Goal: Entertainment & Leisure: Consume media (video, audio)

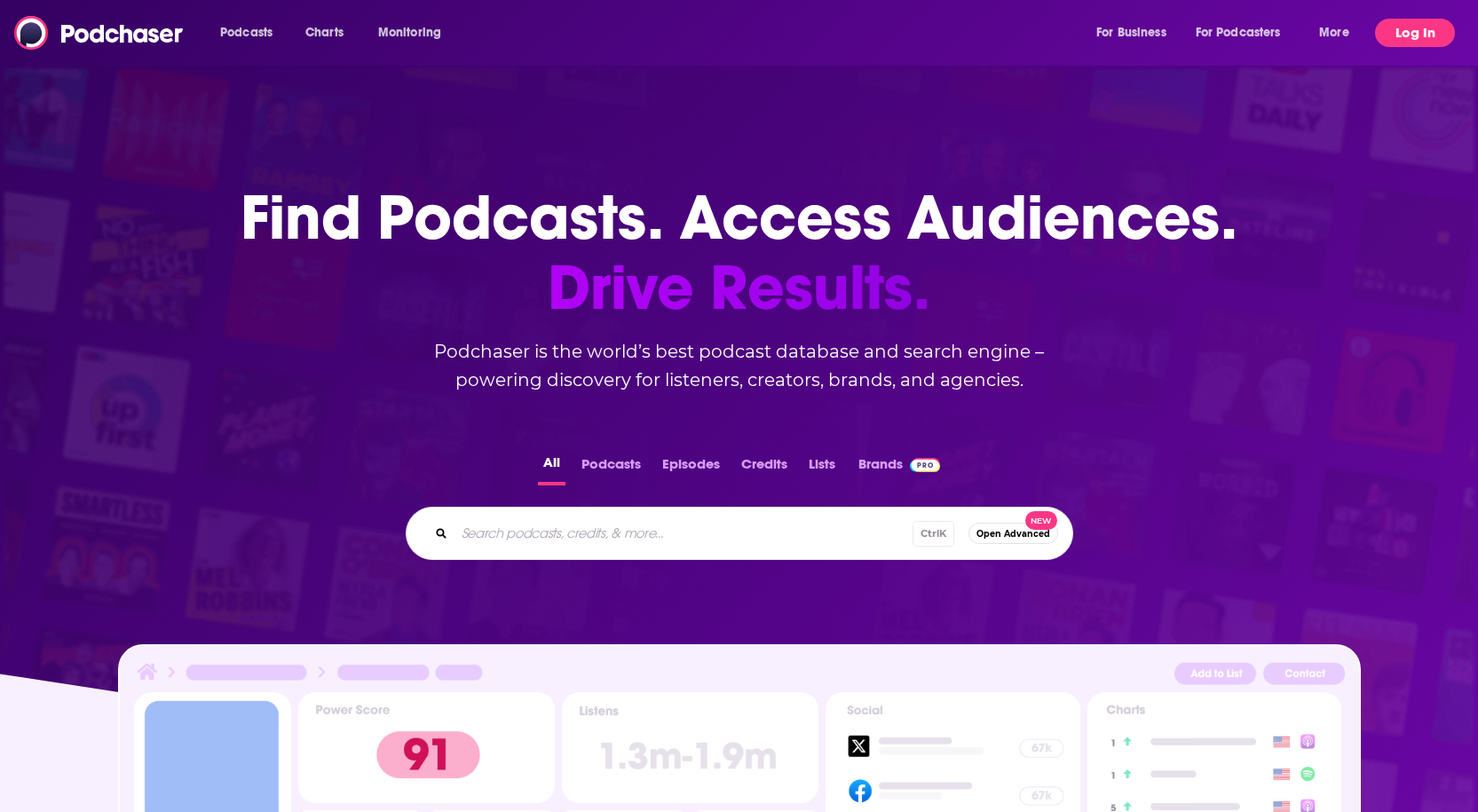
click at [1427, 27] on button "Log In" at bounding box center [1415, 32] width 80 height 28
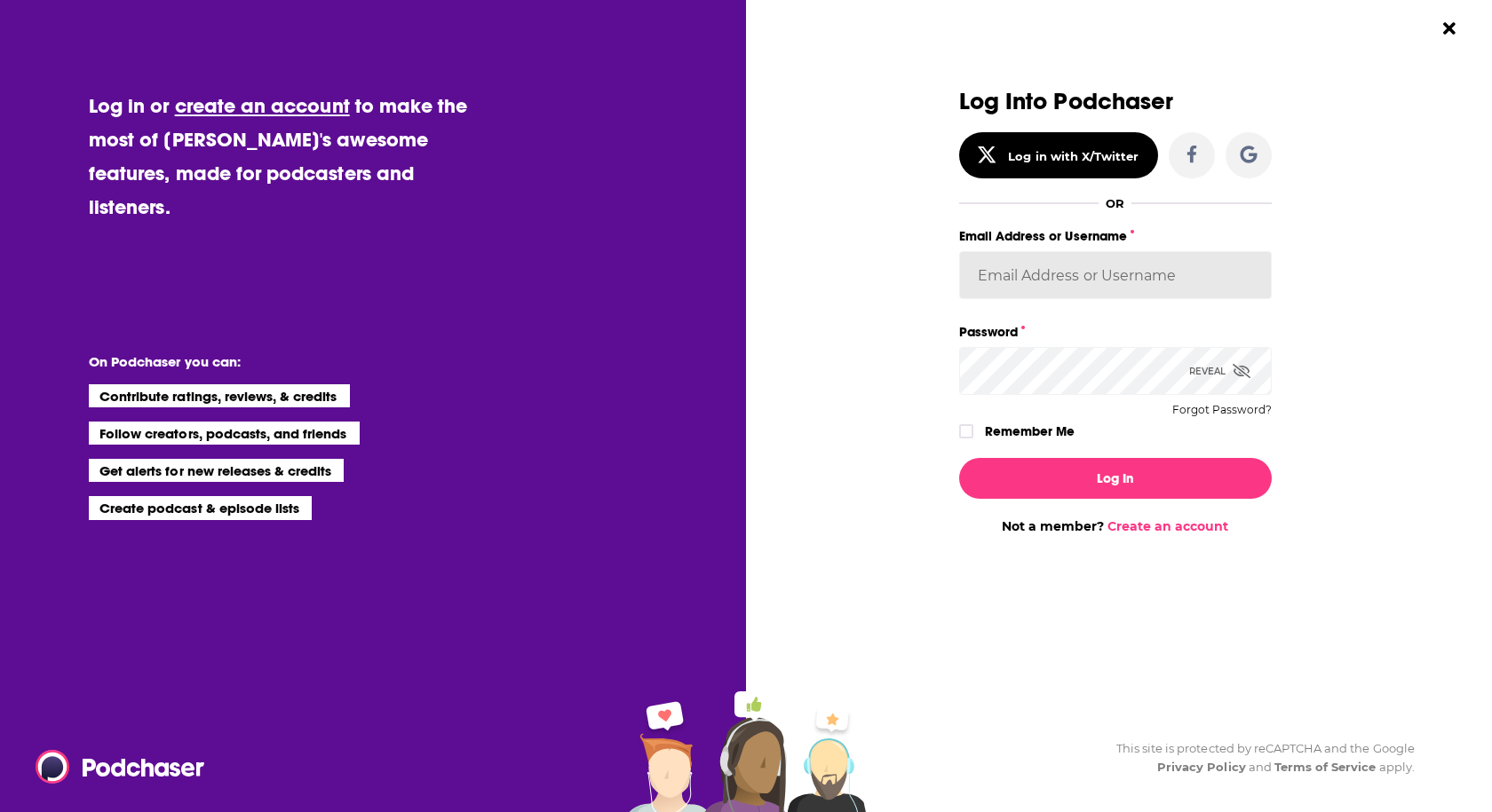
click at [1048, 281] on input "Email Address or Username" at bounding box center [1116, 274] width 312 height 48
type input "RustyQuill"
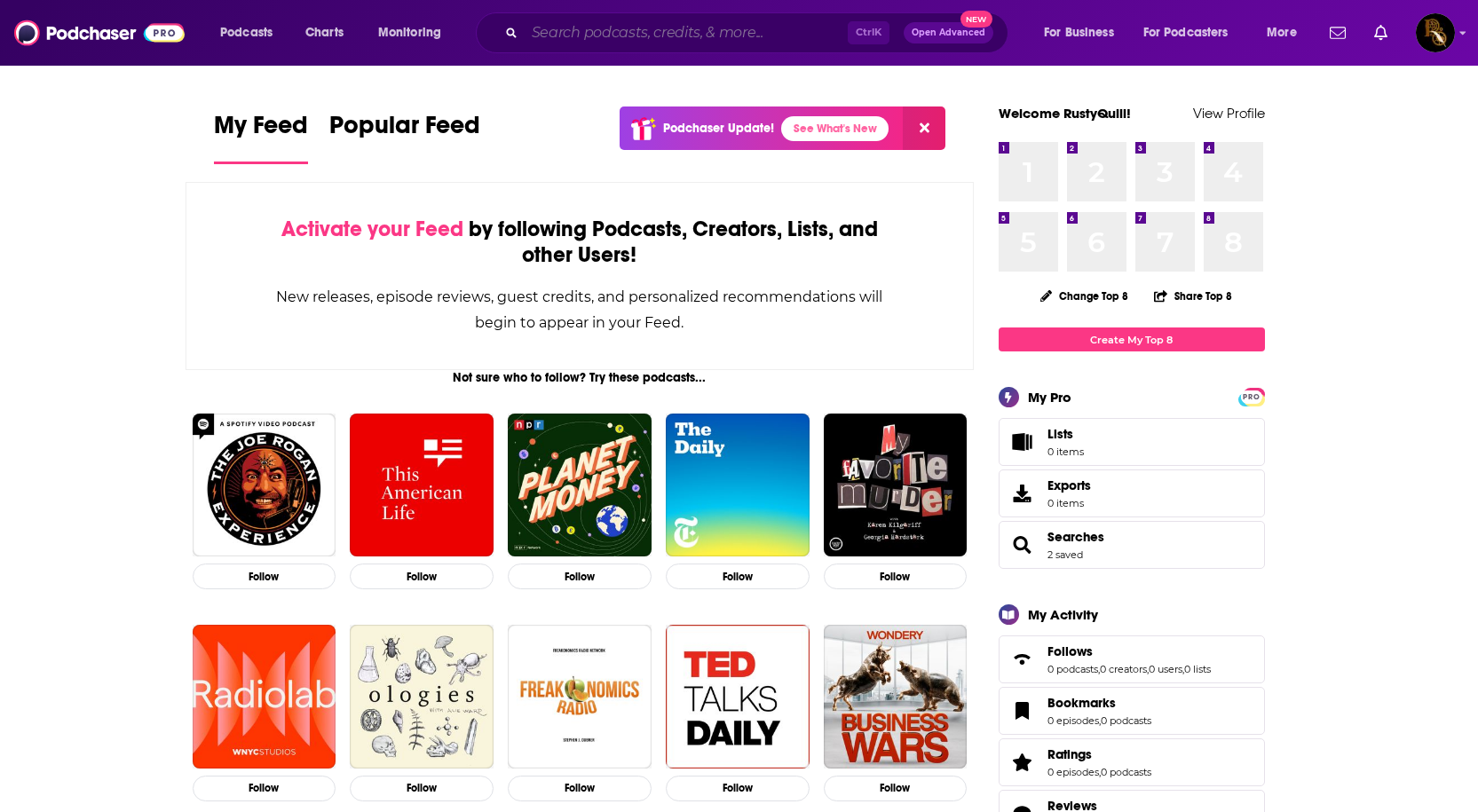
click at [618, 39] on input "Search podcasts, credits, & more..." at bounding box center [686, 32] width 323 height 28
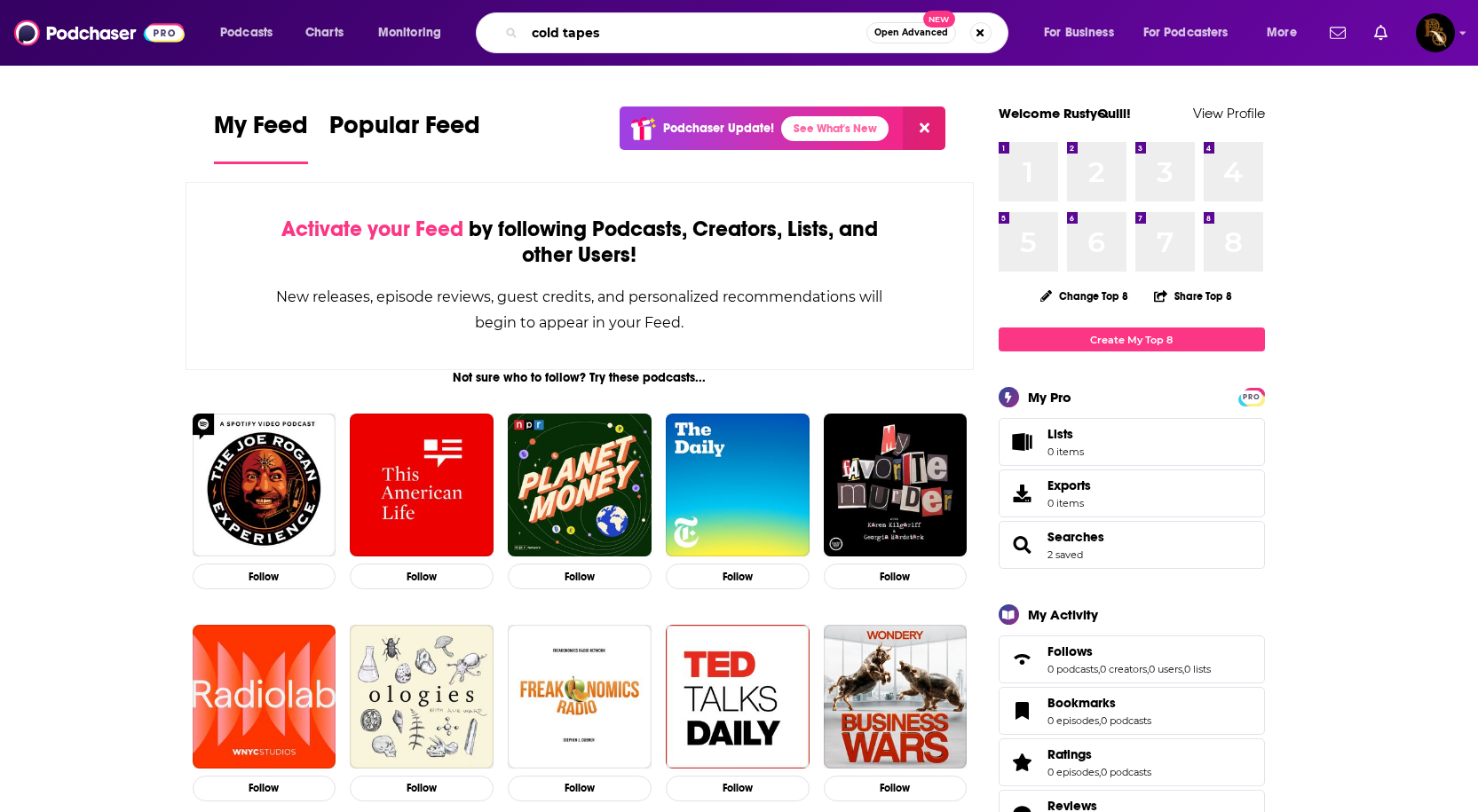
type input "cold tapes"
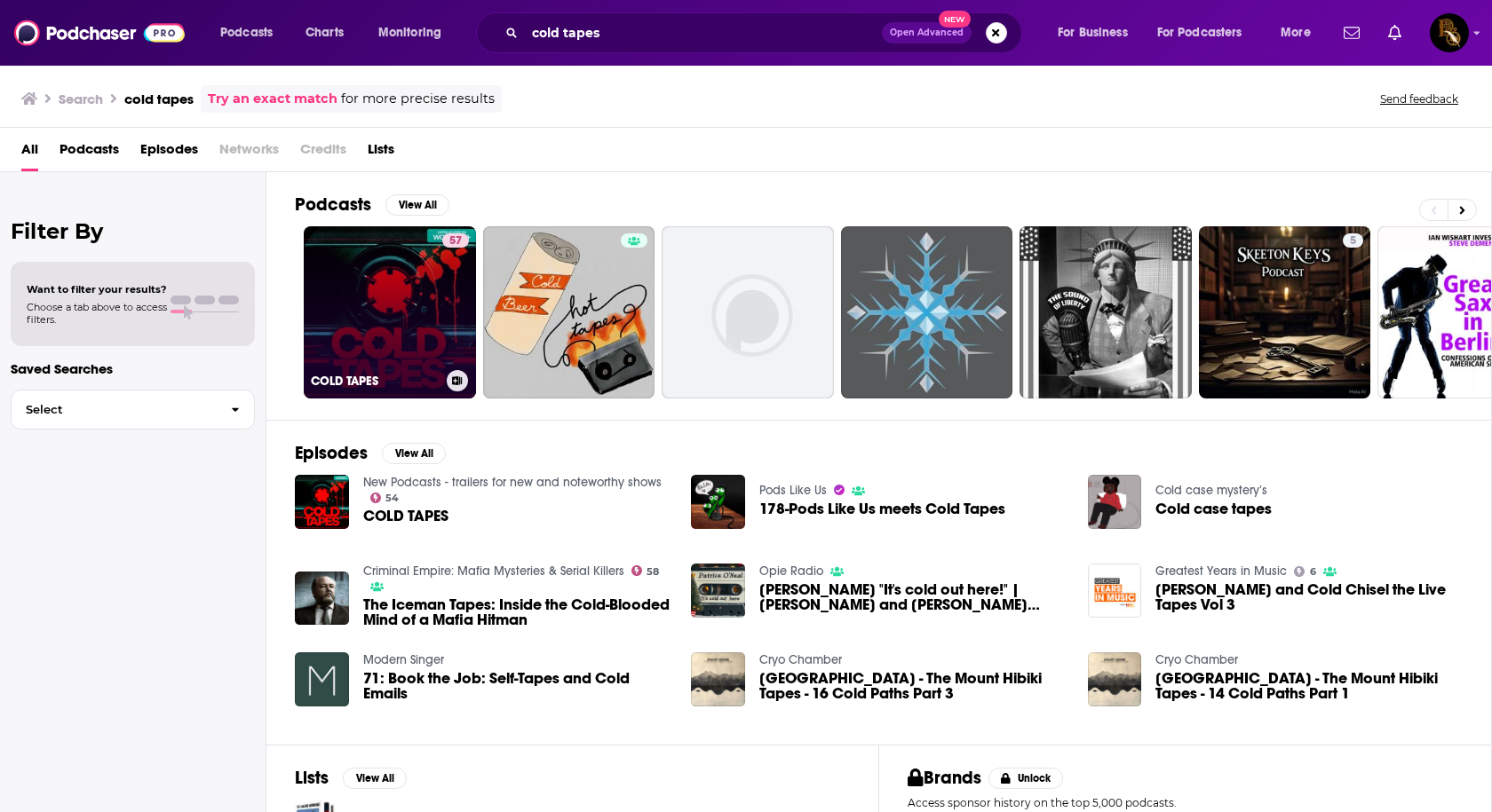
click at [392, 306] on link "57 COLD TAPES" at bounding box center [389, 312] width 172 height 172
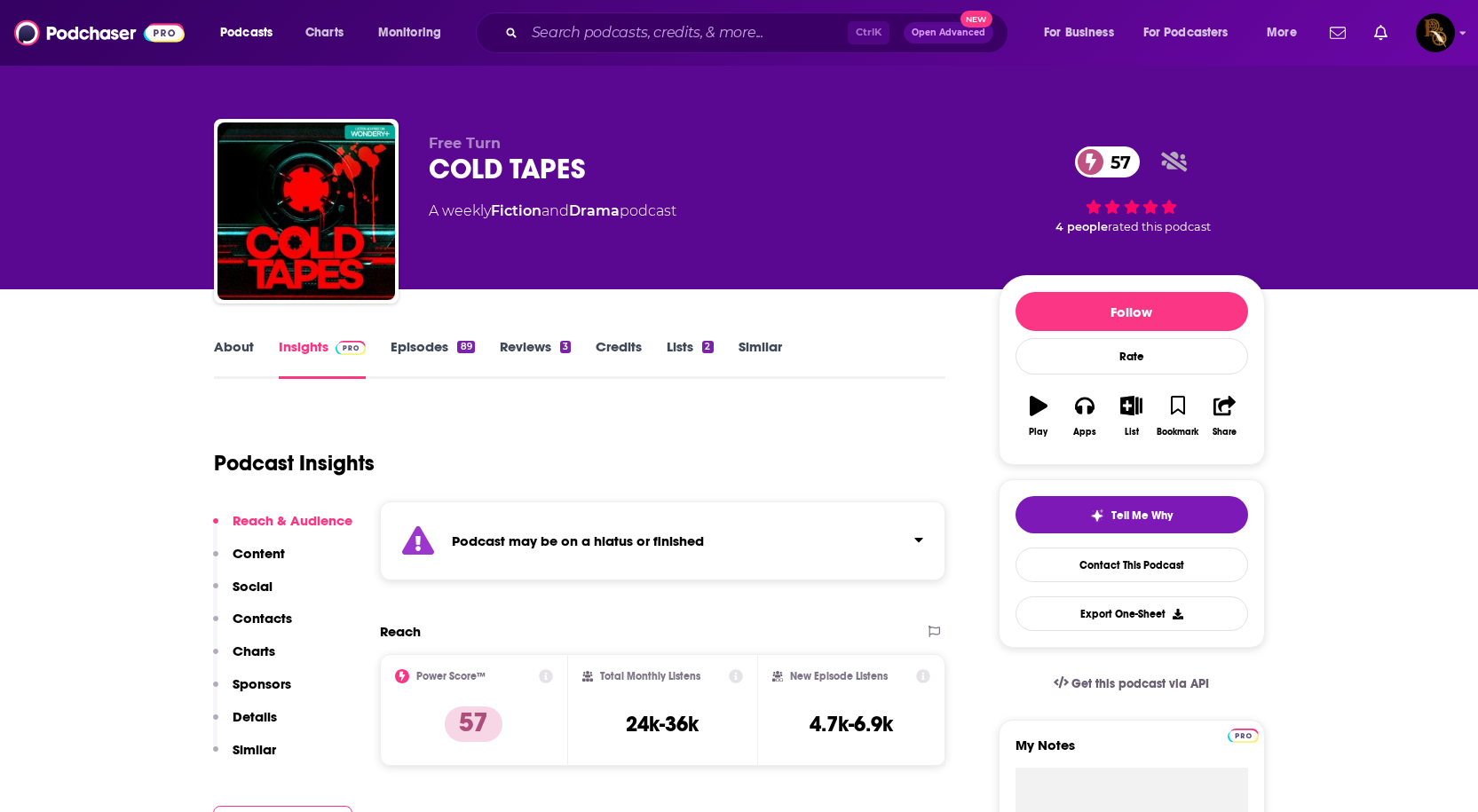
click at [421, 366] on link "Episodes 89" at bounding box center [432, 358] width 83 height 41
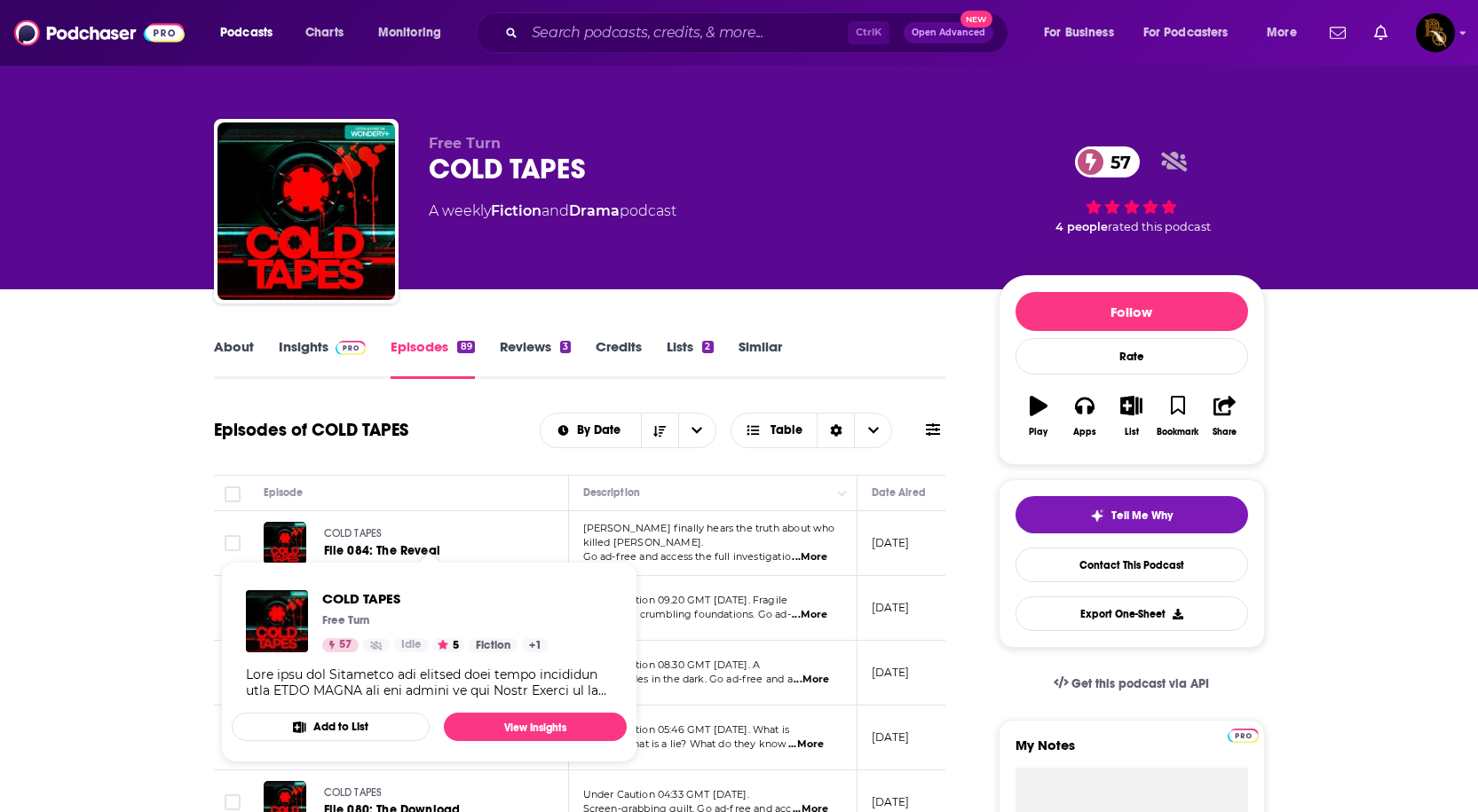
click at [356, 533] on span "COLD TAPES" at bounding box center [353, 533] width 59 height 13
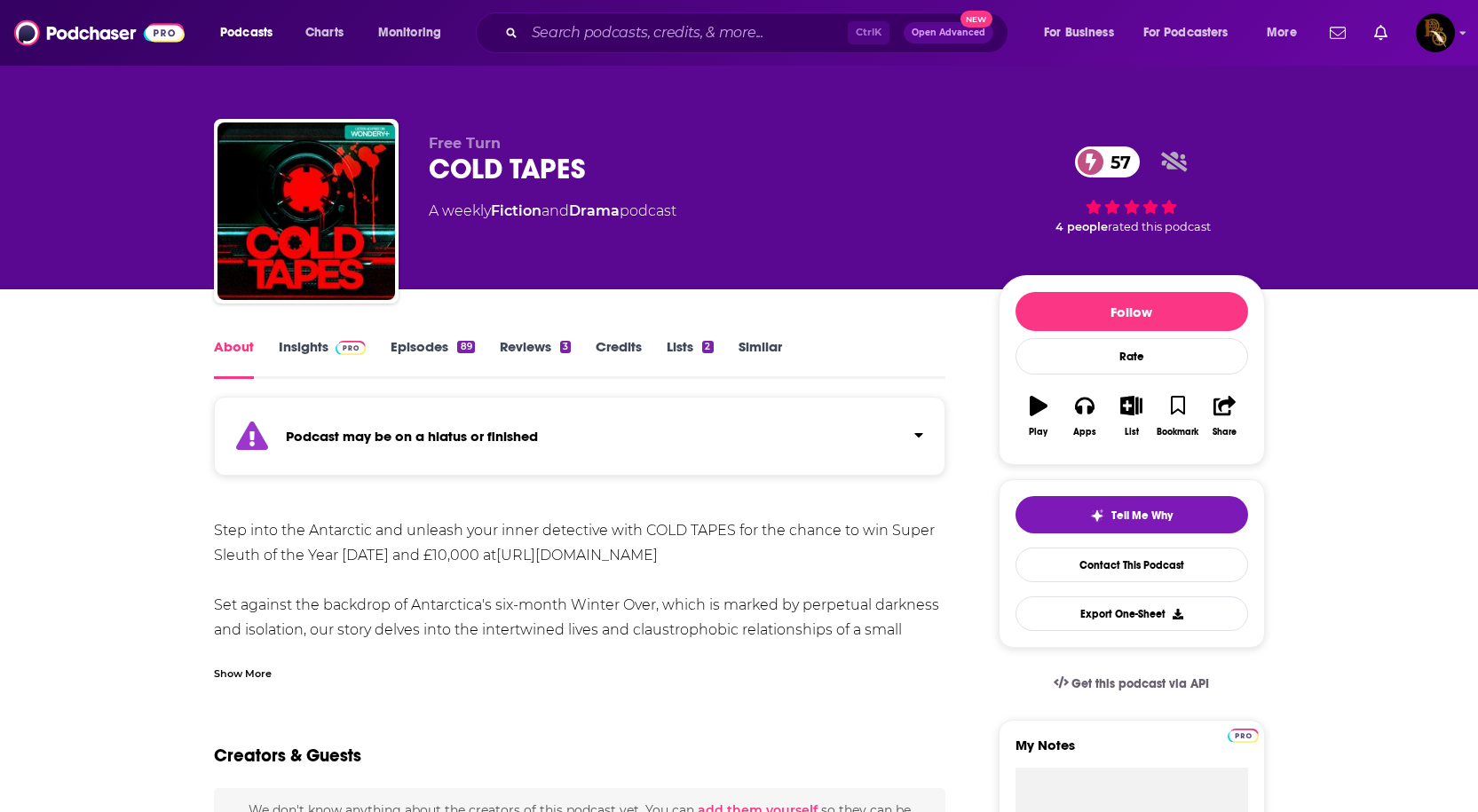
click at [419, 346] on link "Episodes 89" at bounding box center [432, 358] width 83 height 41
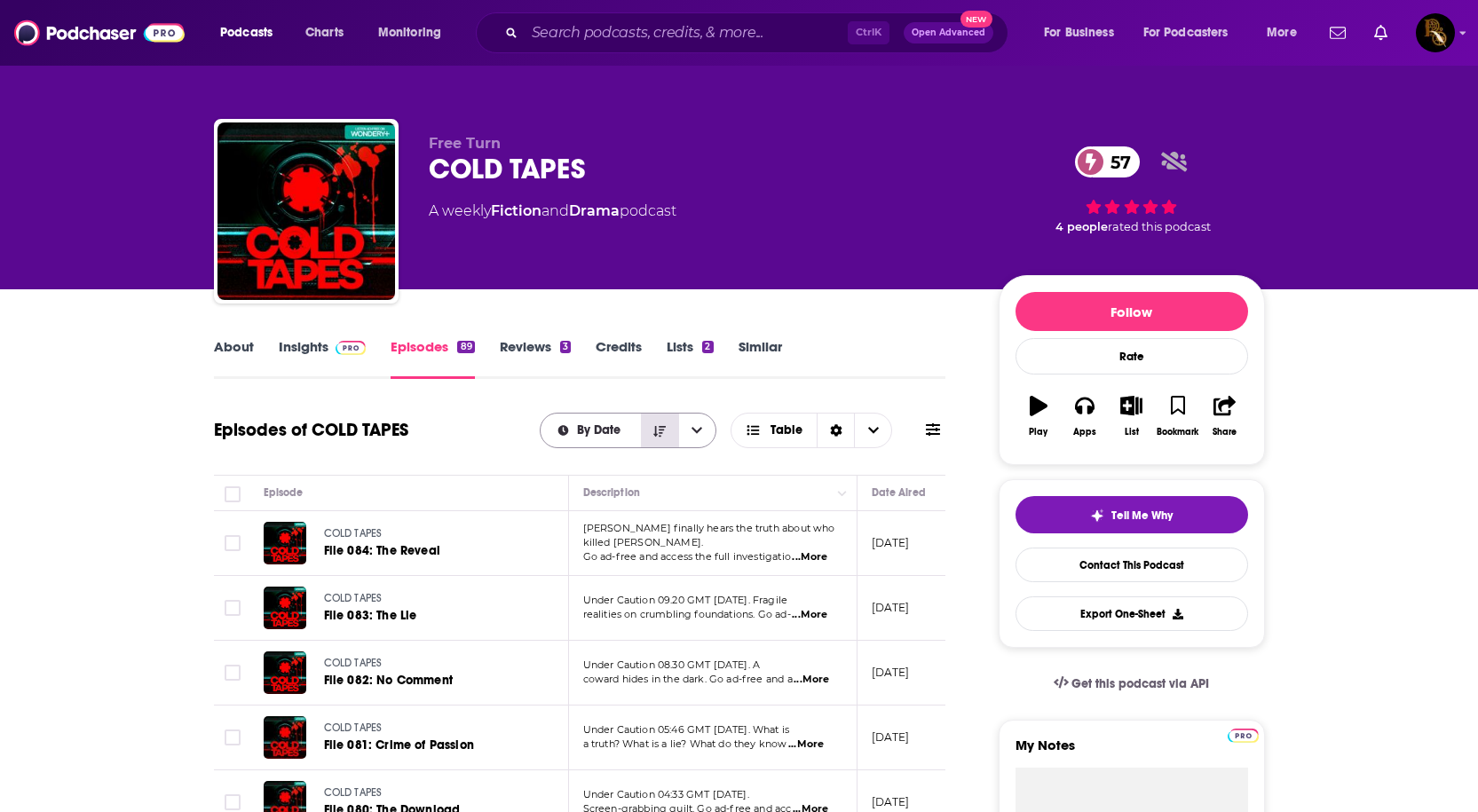
click at [667, 435] on button "Sort Direction" at bounding box center [659, 430] width 37 height 33
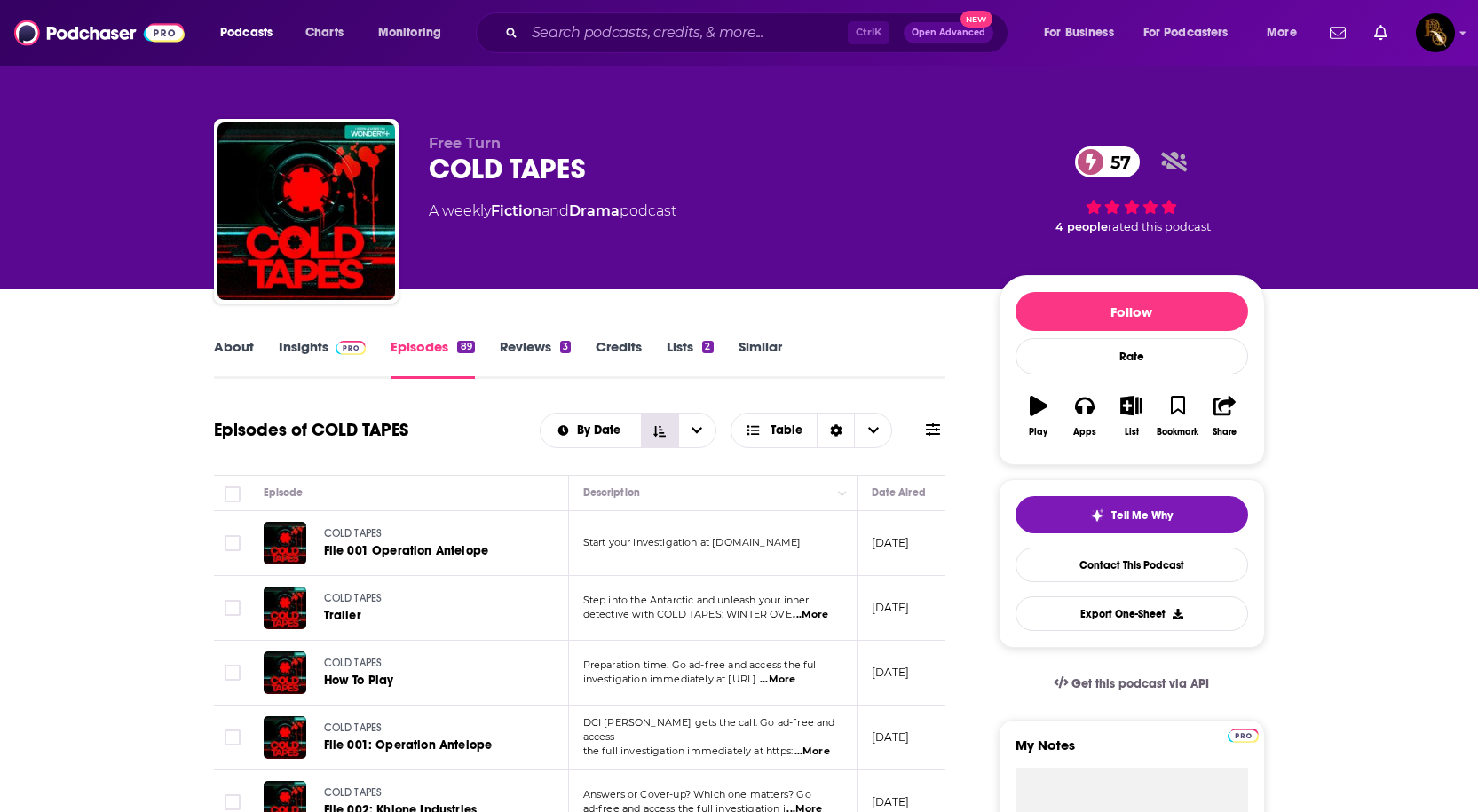
scroll to position [355, 0]
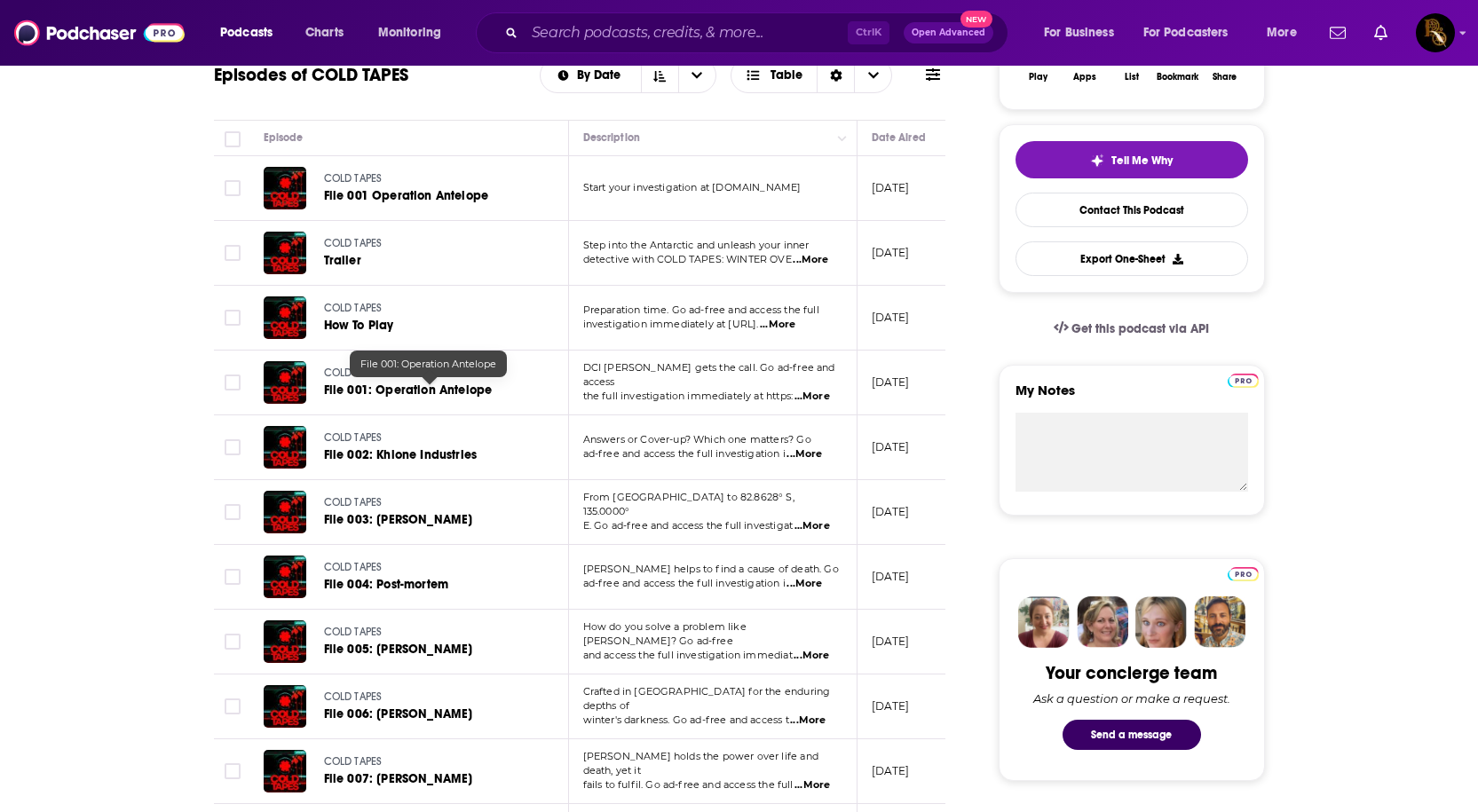
click at [382, 388] on span "File 001: Operation Antelope" at bounding box center [408, 390] width 169 height 15
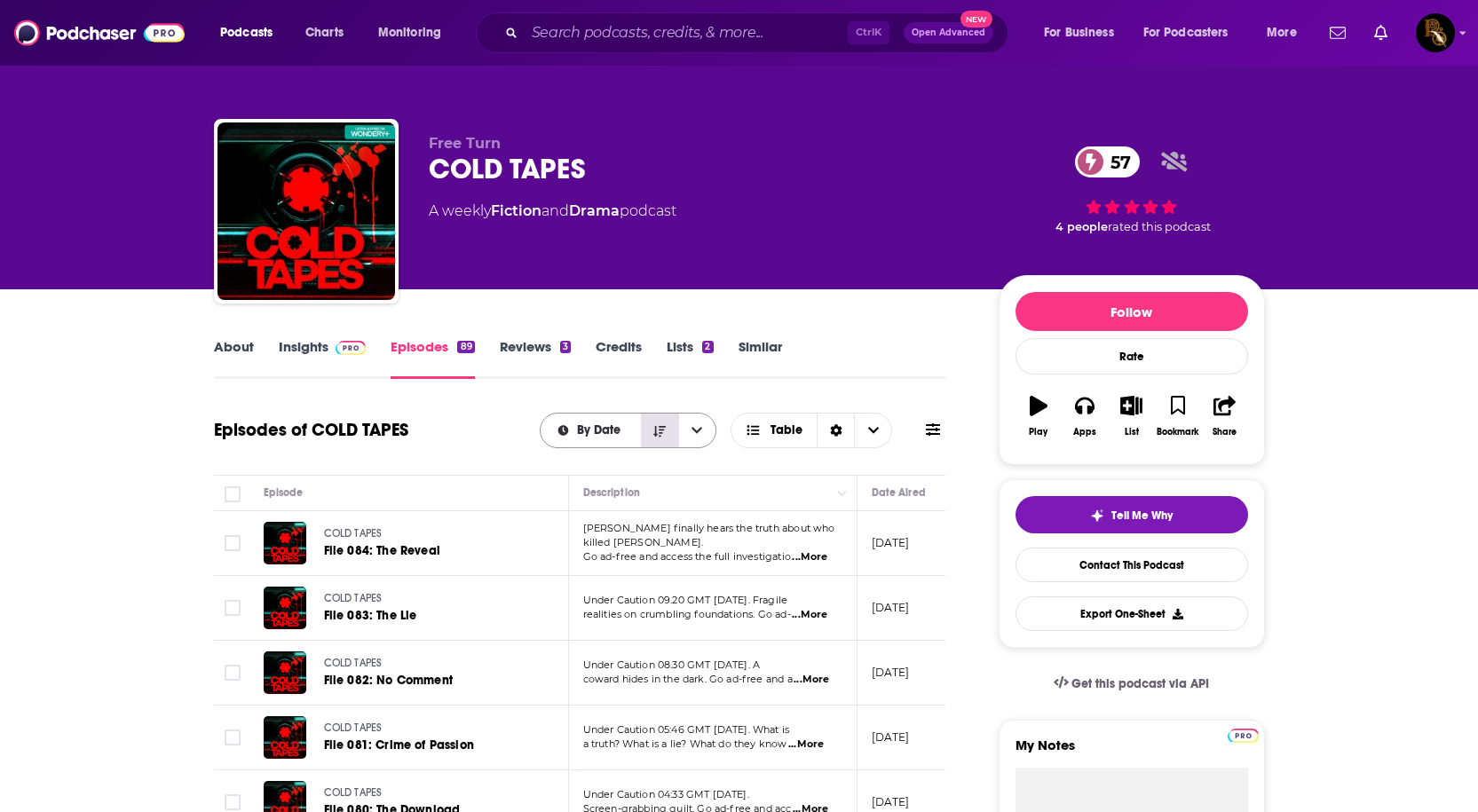
click at [656, 434] on icon "Sort Direction" at bounding box center [660, 430] width 13 height 11
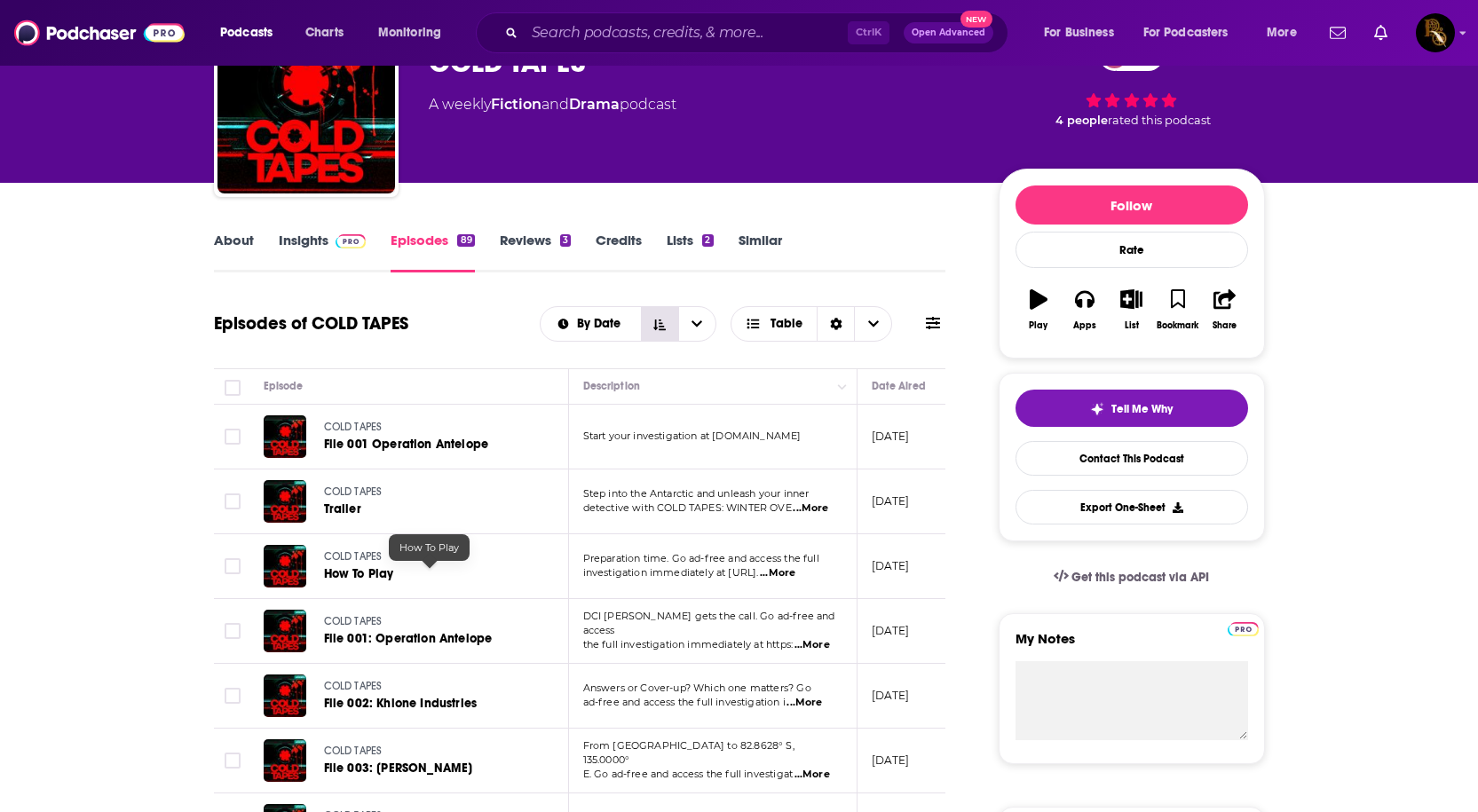
scroll to position [266, 0]
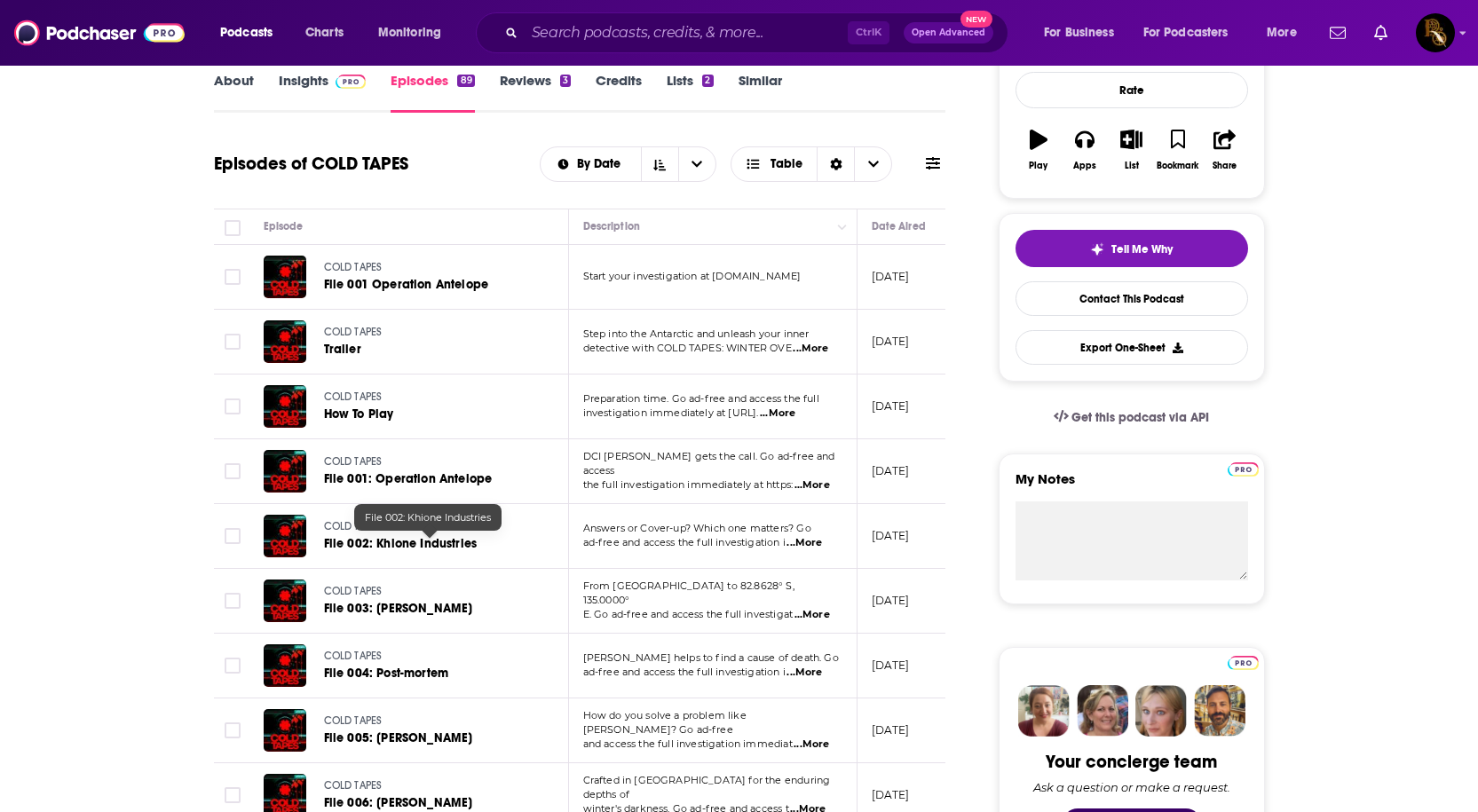
click at [383, 546] on span "File 002: Khione Industries" at bounding box center [401, 543] width 153 height 15
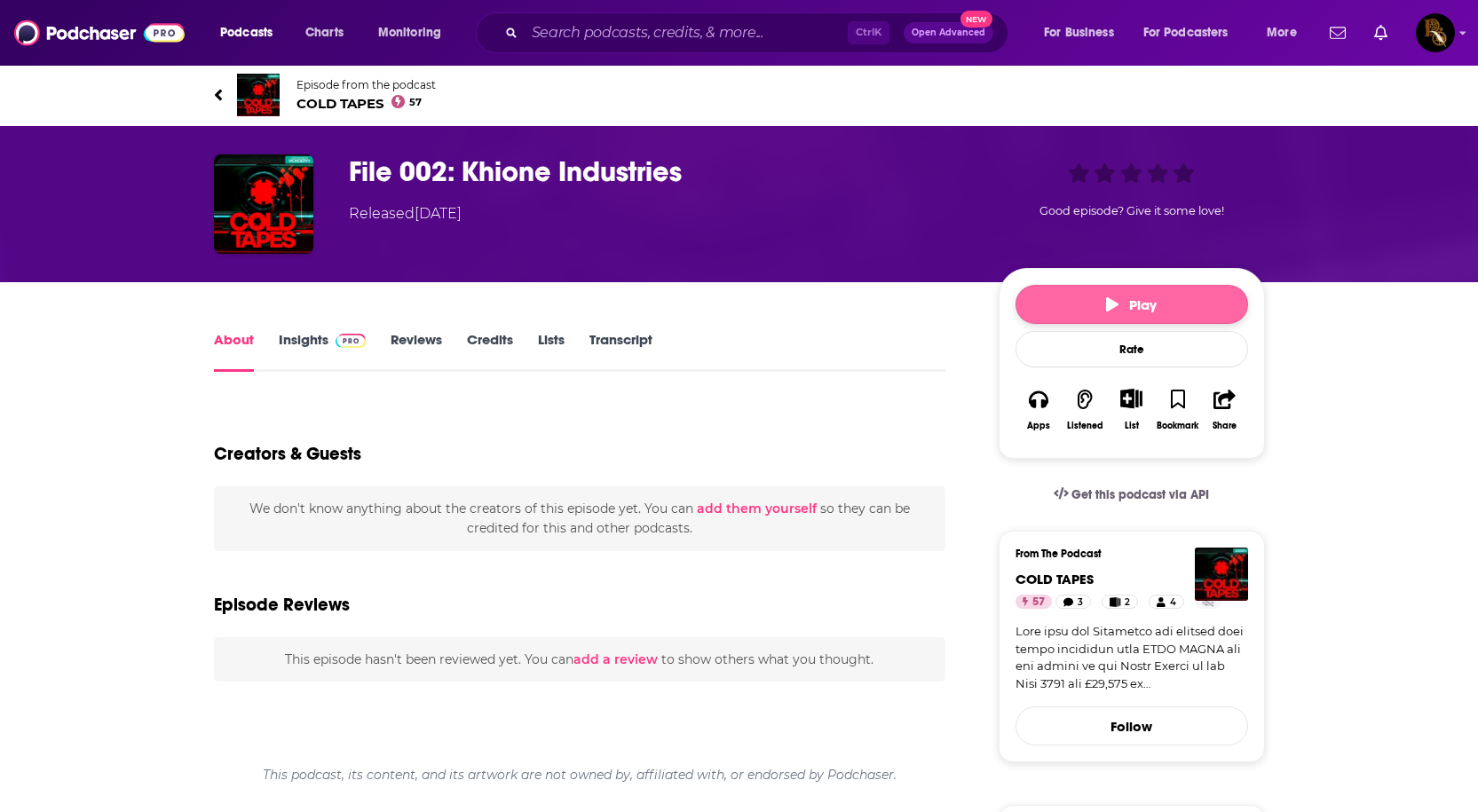
click at [1169, 313] on button "Play" at bounding box center [1132, 304] width 233 height 39
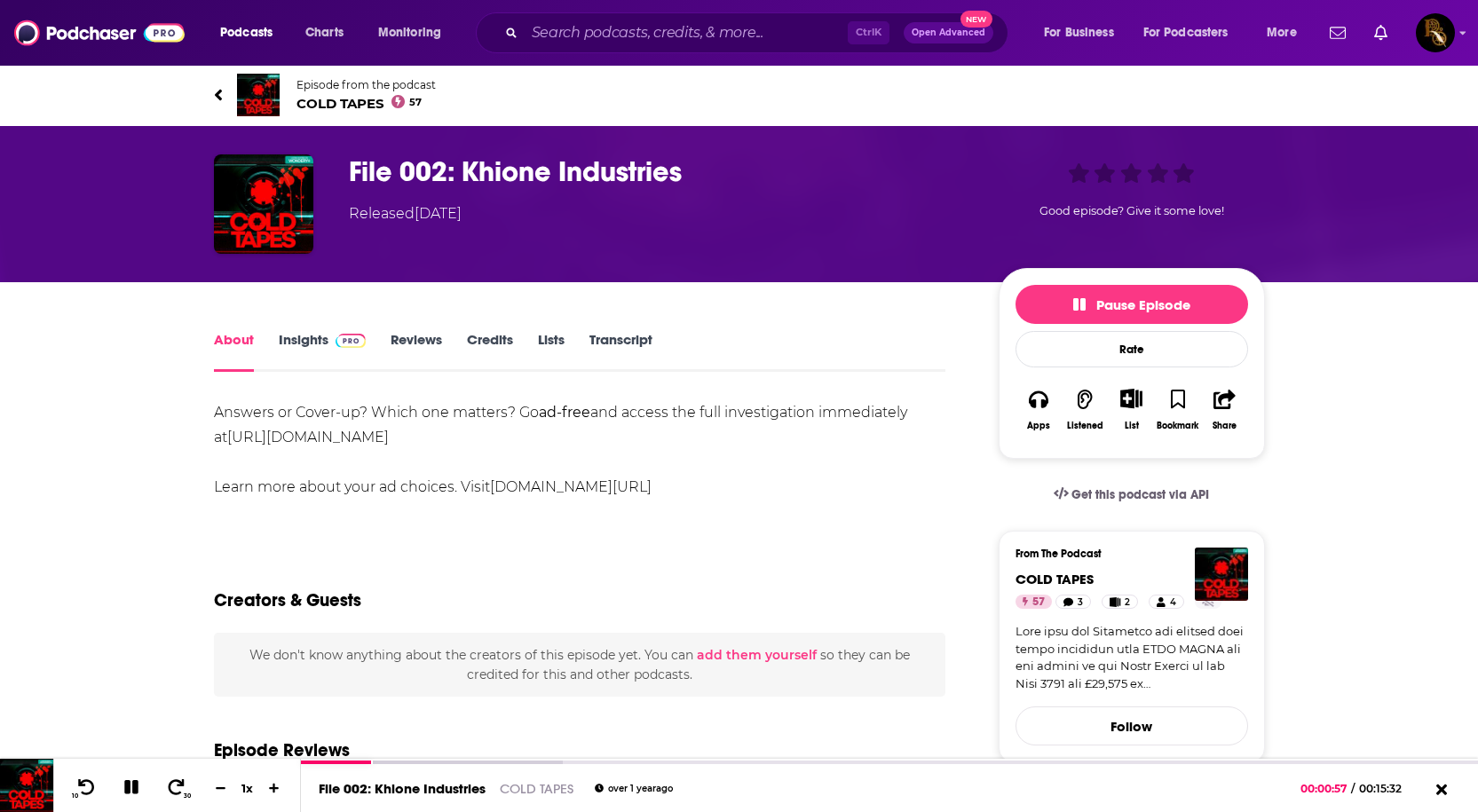
click at [383, 758] on div "Episode Reviews" at bounding box center [580, 739] width 733 height 86
click at [390, 761] on div at bounding box center [432, 764] width 262 height 7
click at [408, 762] on div at bounding box center [514, 764] width 426 height 7
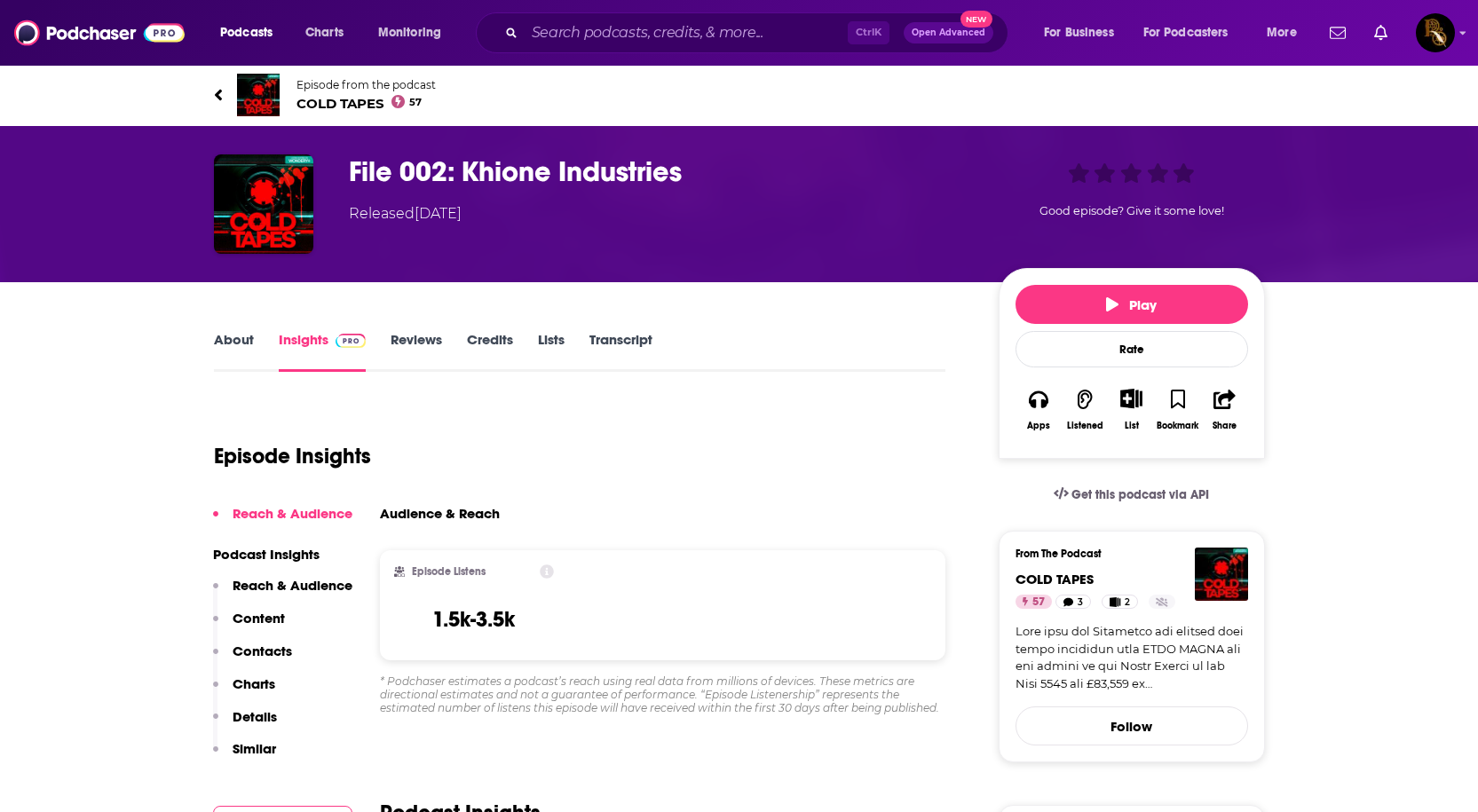
click at [329, 102] on span "COLD TAPES 57" at bounding box center [366, 103] width 139 height 17
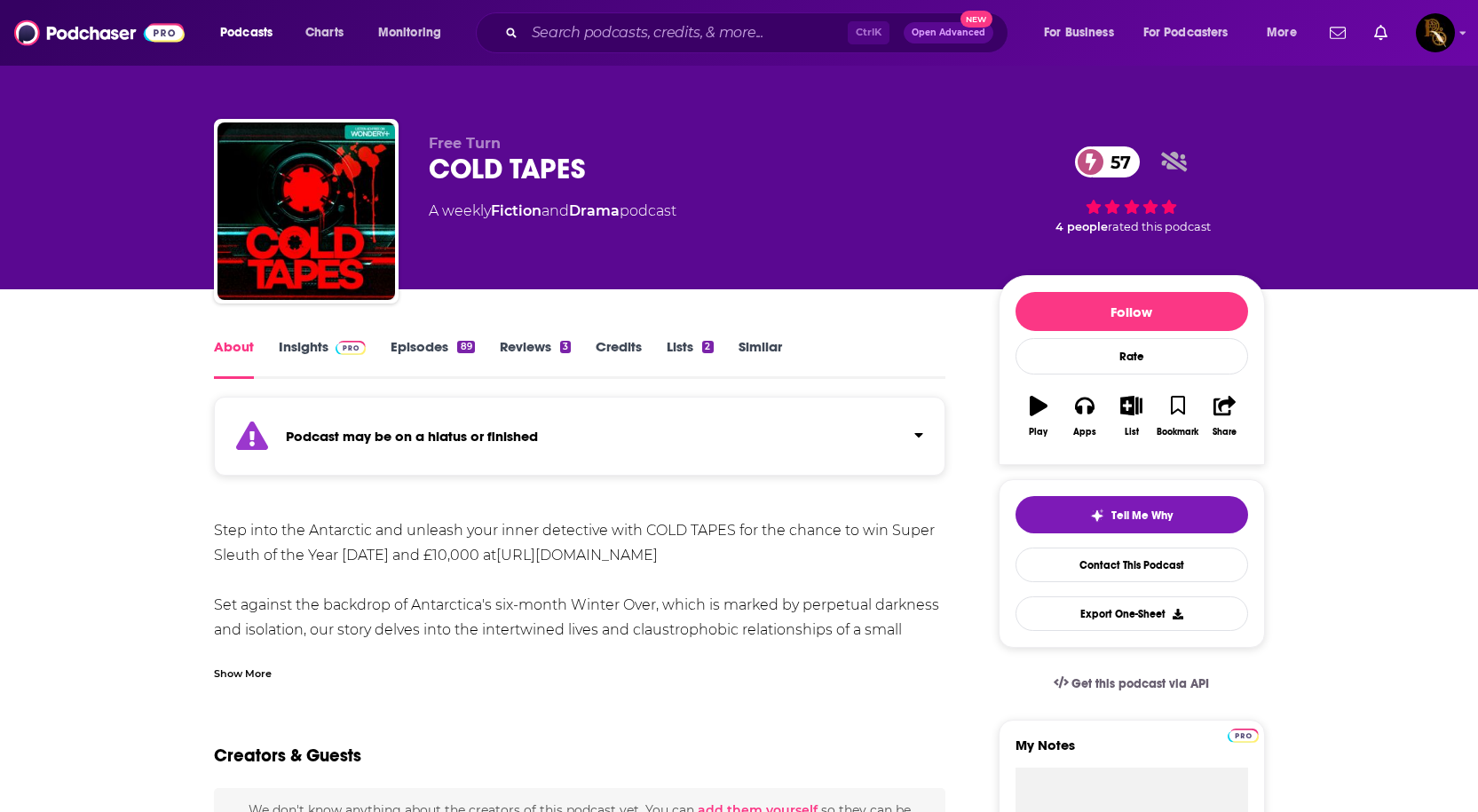
click at [327, 363] on link "Insights" at bounding box center [322, 358] width 88 height 41
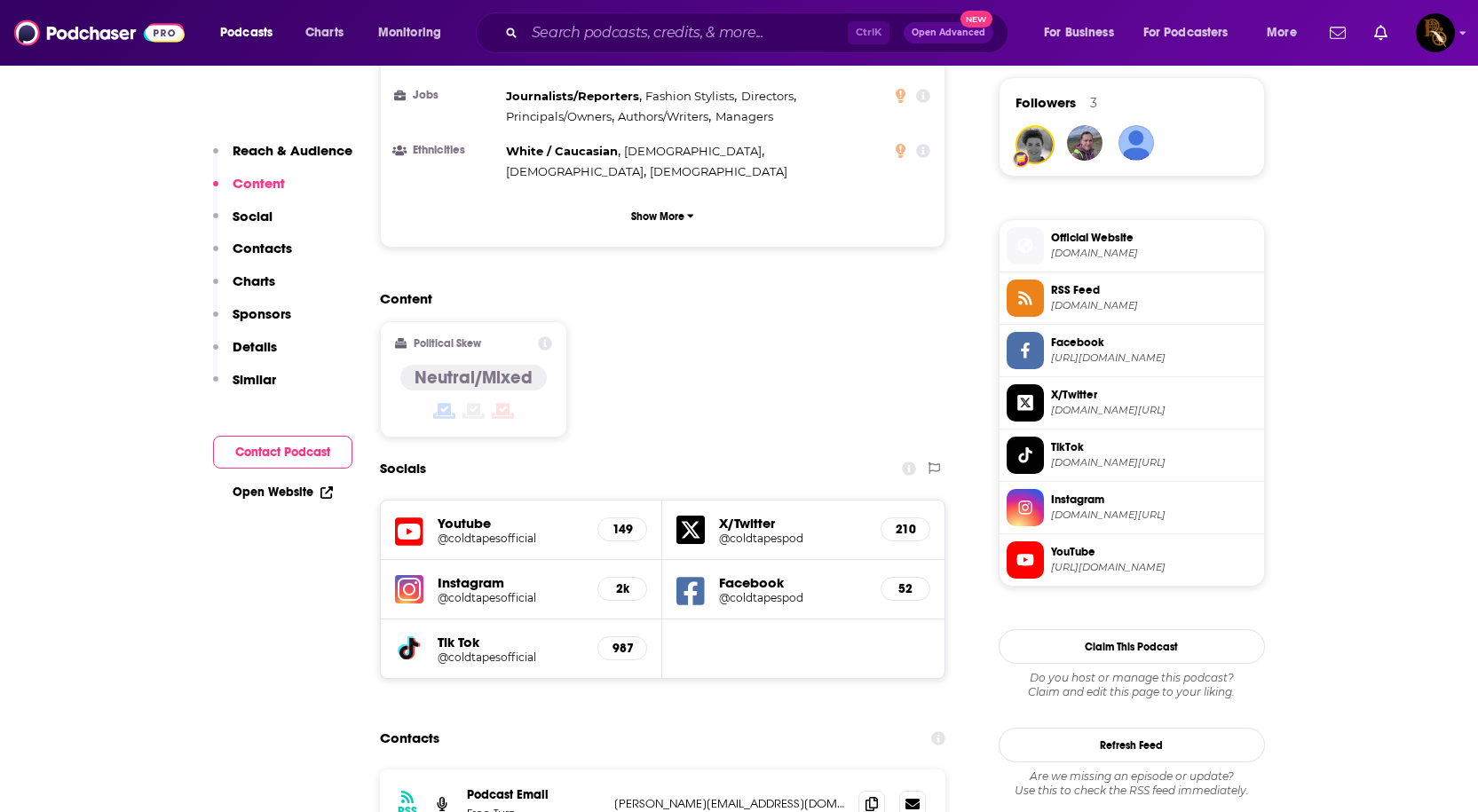
scroll to position [1242, 0]
